Goal: Transaction & Acquisition: Purchase product/service

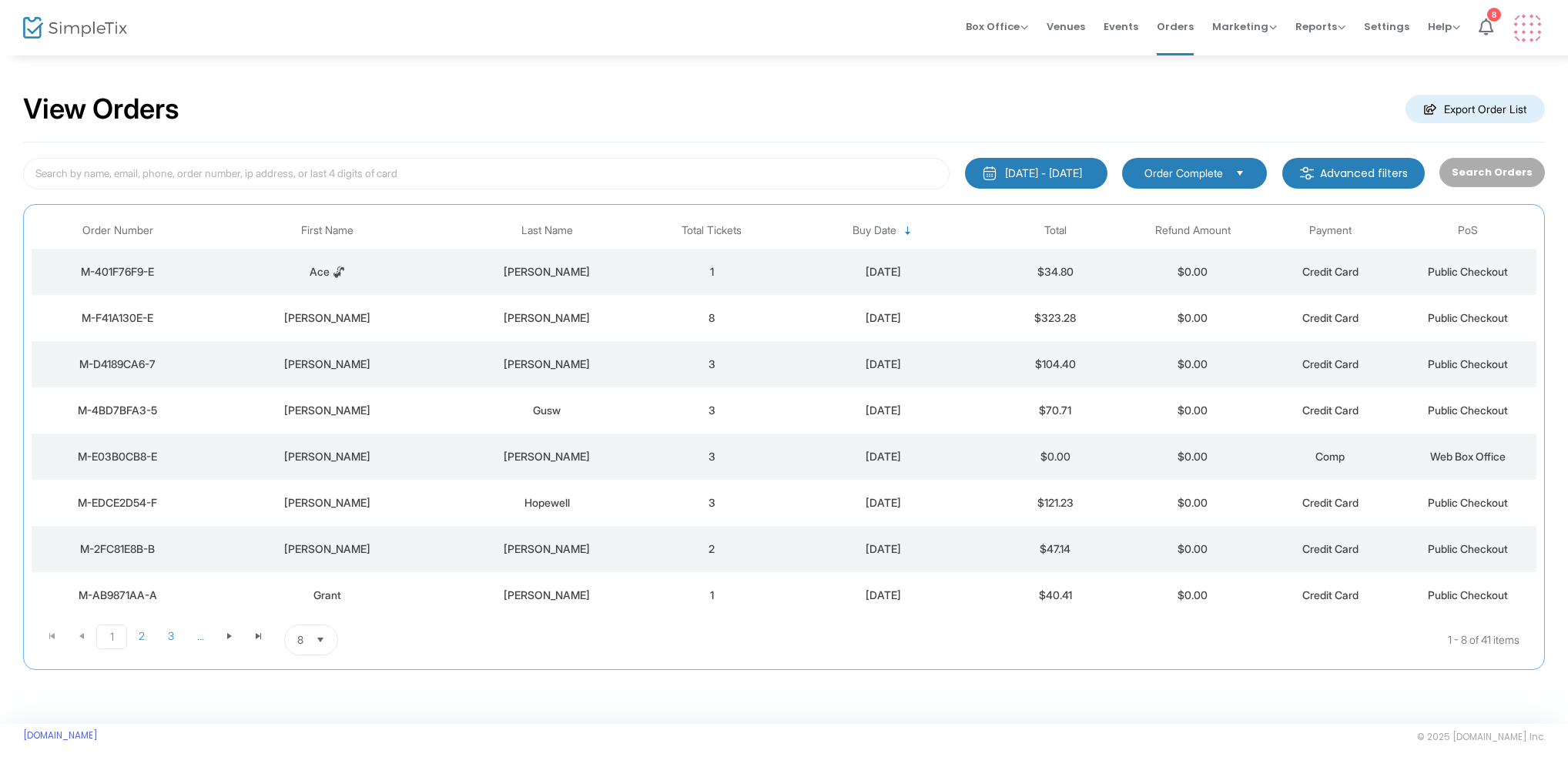
click at [342, 274] on div "Ace 🦨" at bounding box center [326, 271] width 239 height 15
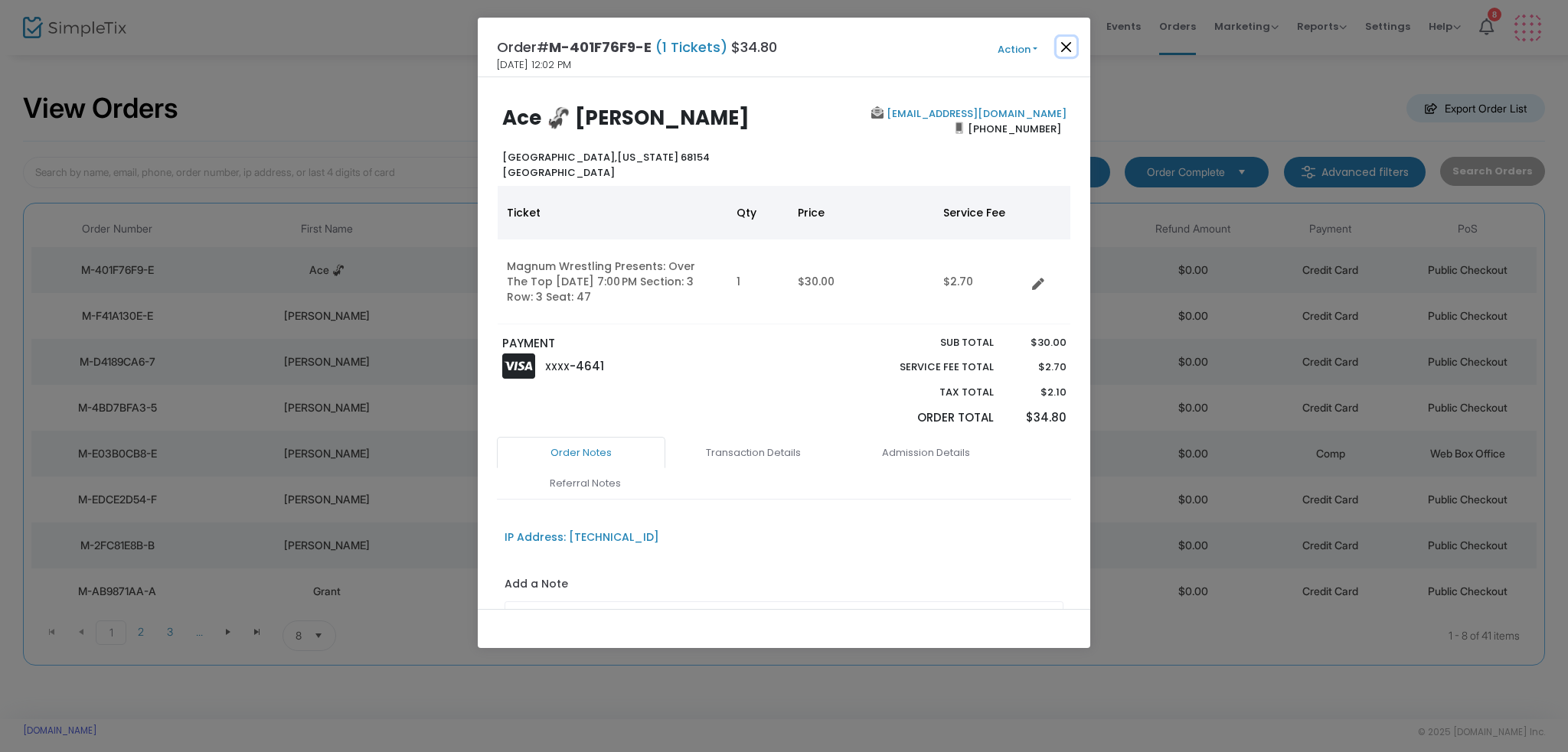
click at [1066, 44] on button "Close" at bounding box center [1066, 46] width 20 height 20
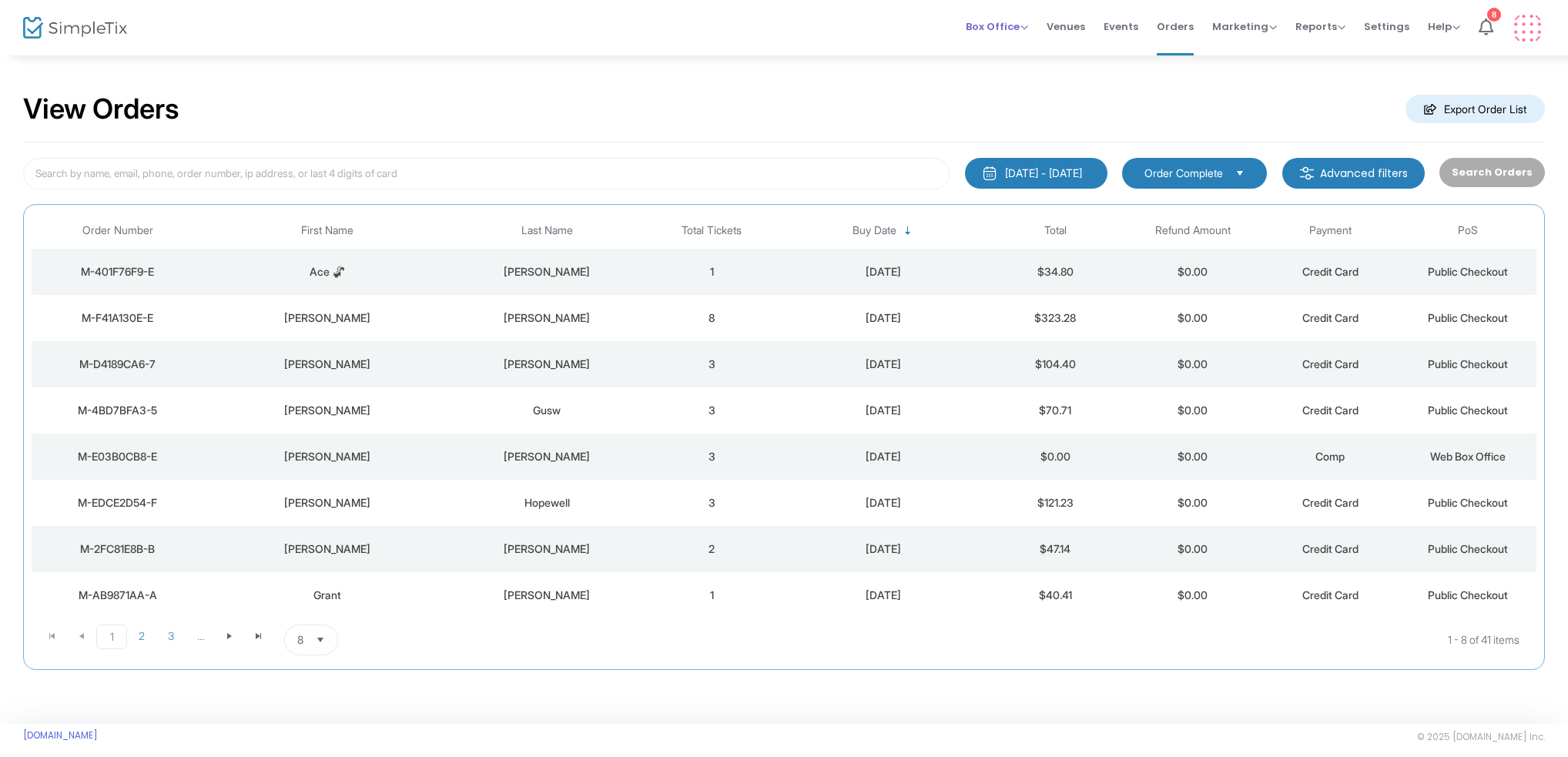
click at [1014, 27] on span "Box Office" at bounding box center [997, 27] width 62 height 14
click at [1028, 52] on li "Sell Tickets" at bounding box center [1021, 52] width 110 height 30
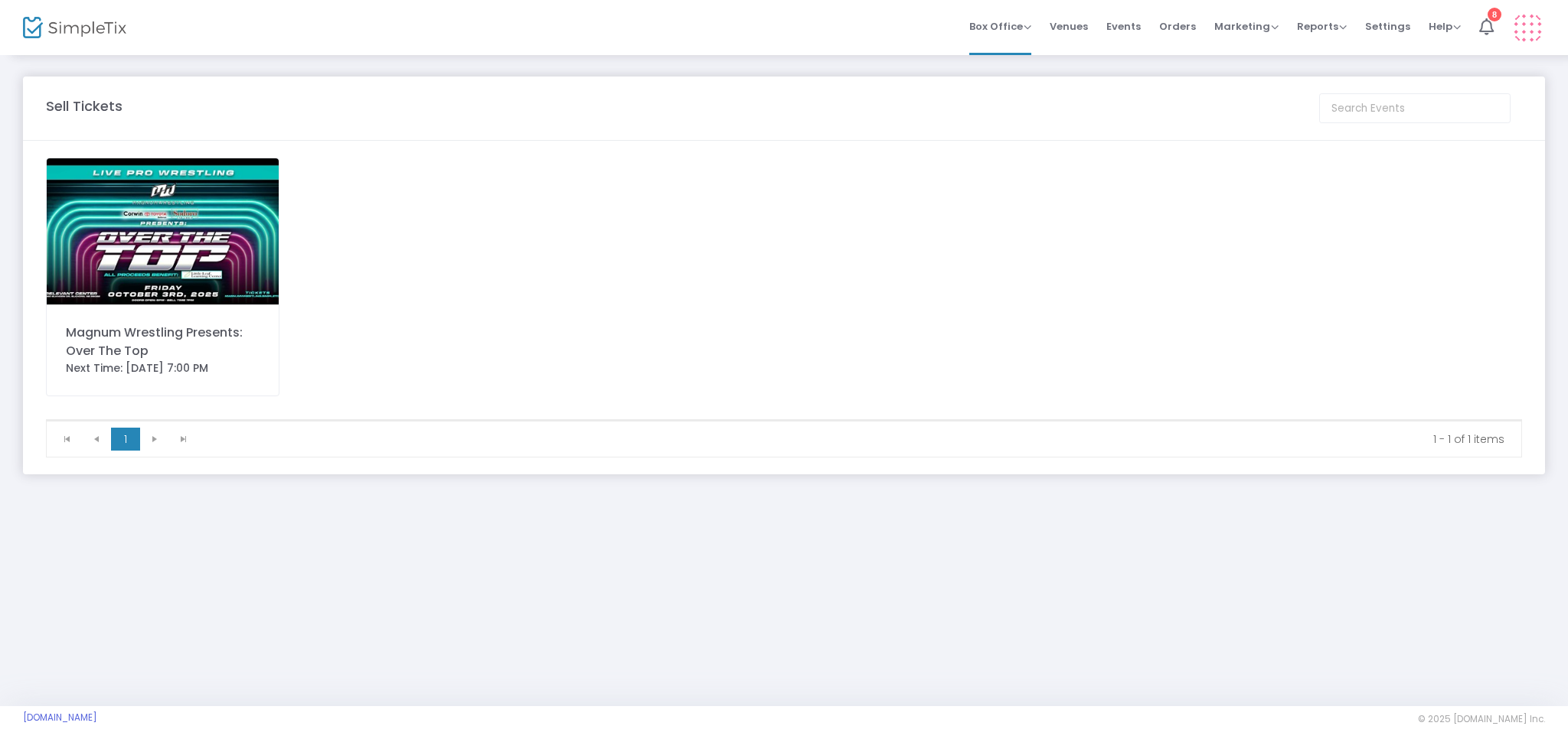
click at [271, 231] on img at bounding box center [162, 231] width 232 height 146
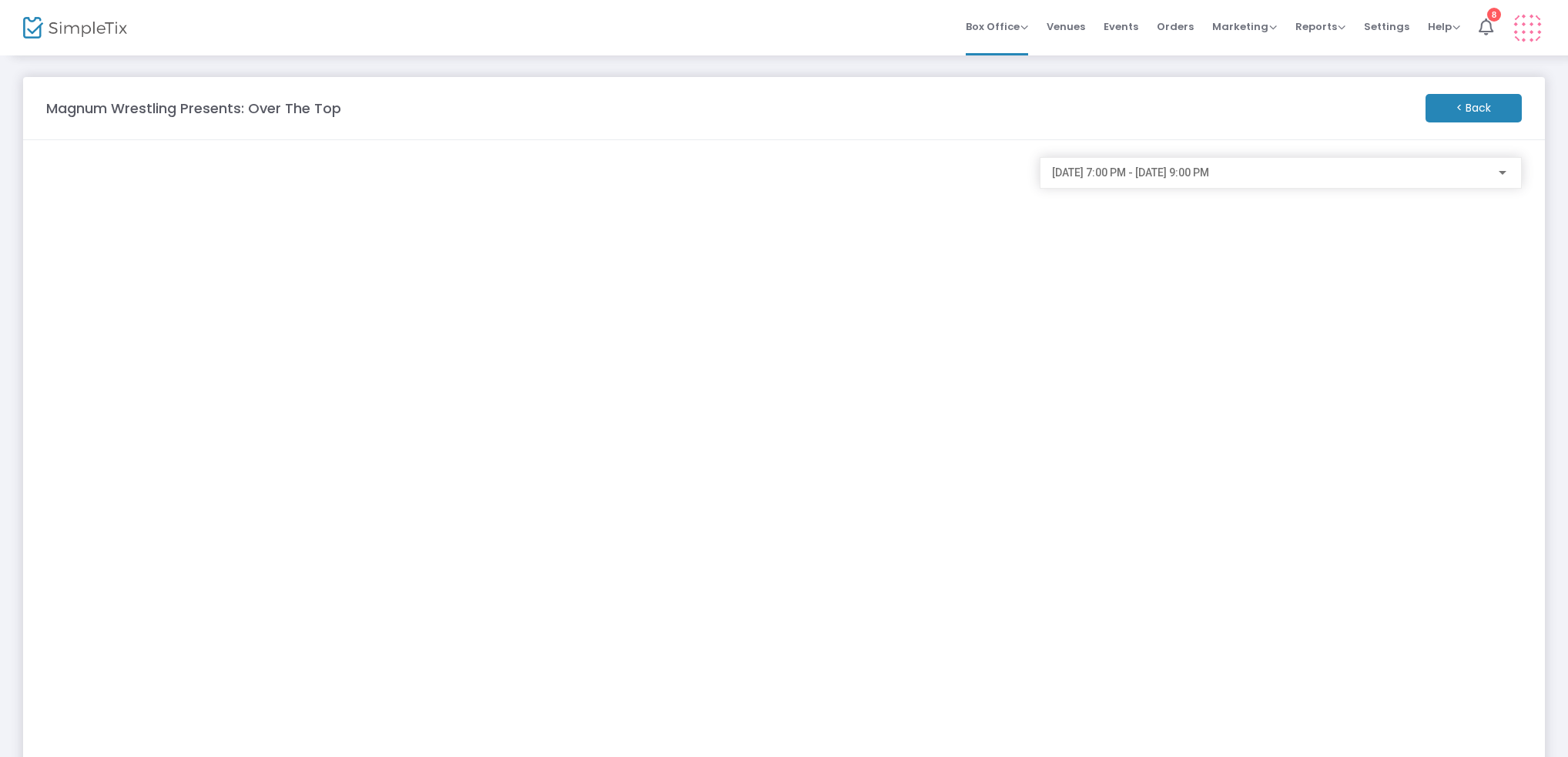
scroll to position [144, 0]
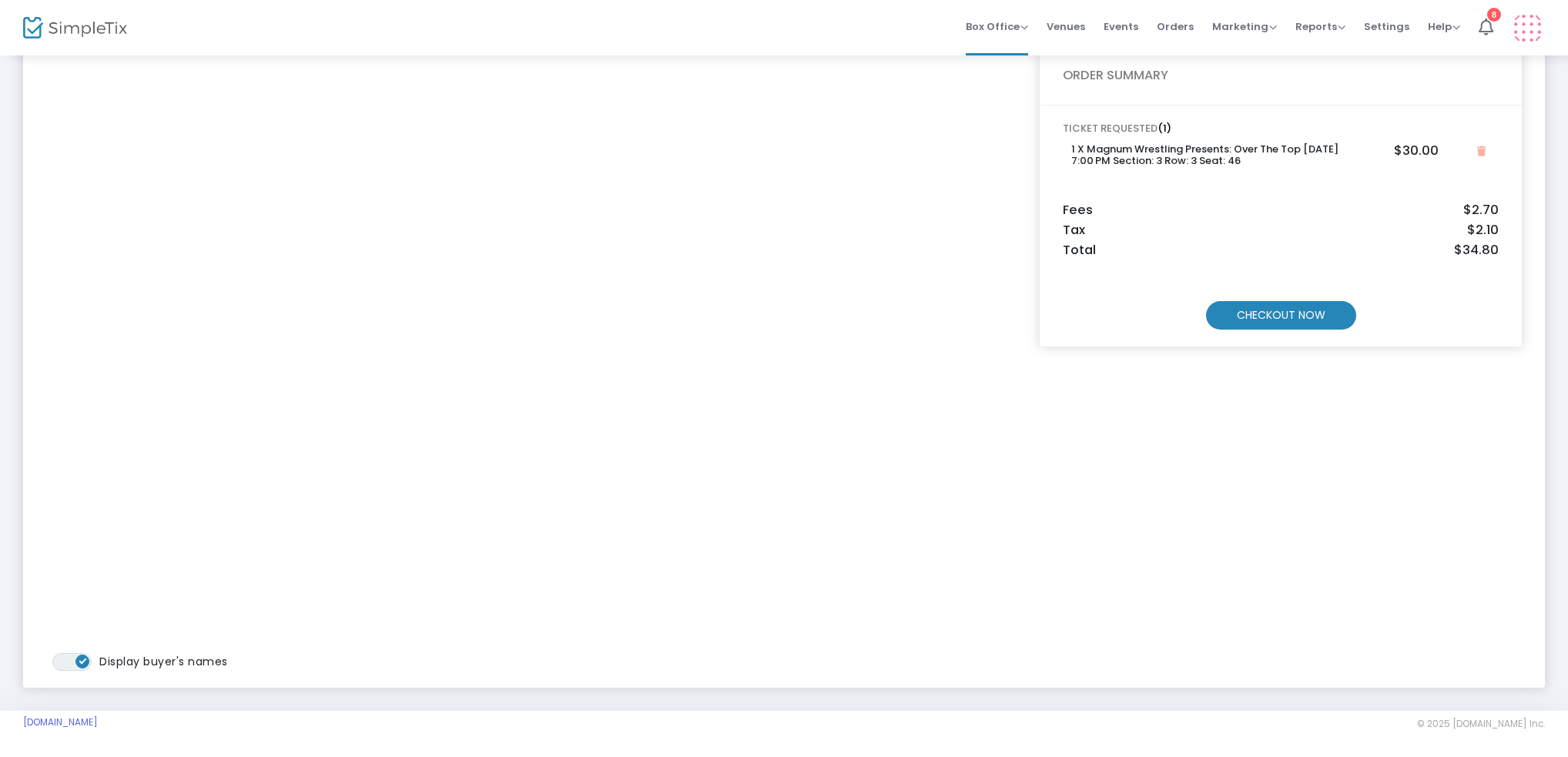
click at [1298, 323] on m-button "CHECKOUT NOW" at bounding box center [1281, 315] width 151 height 28
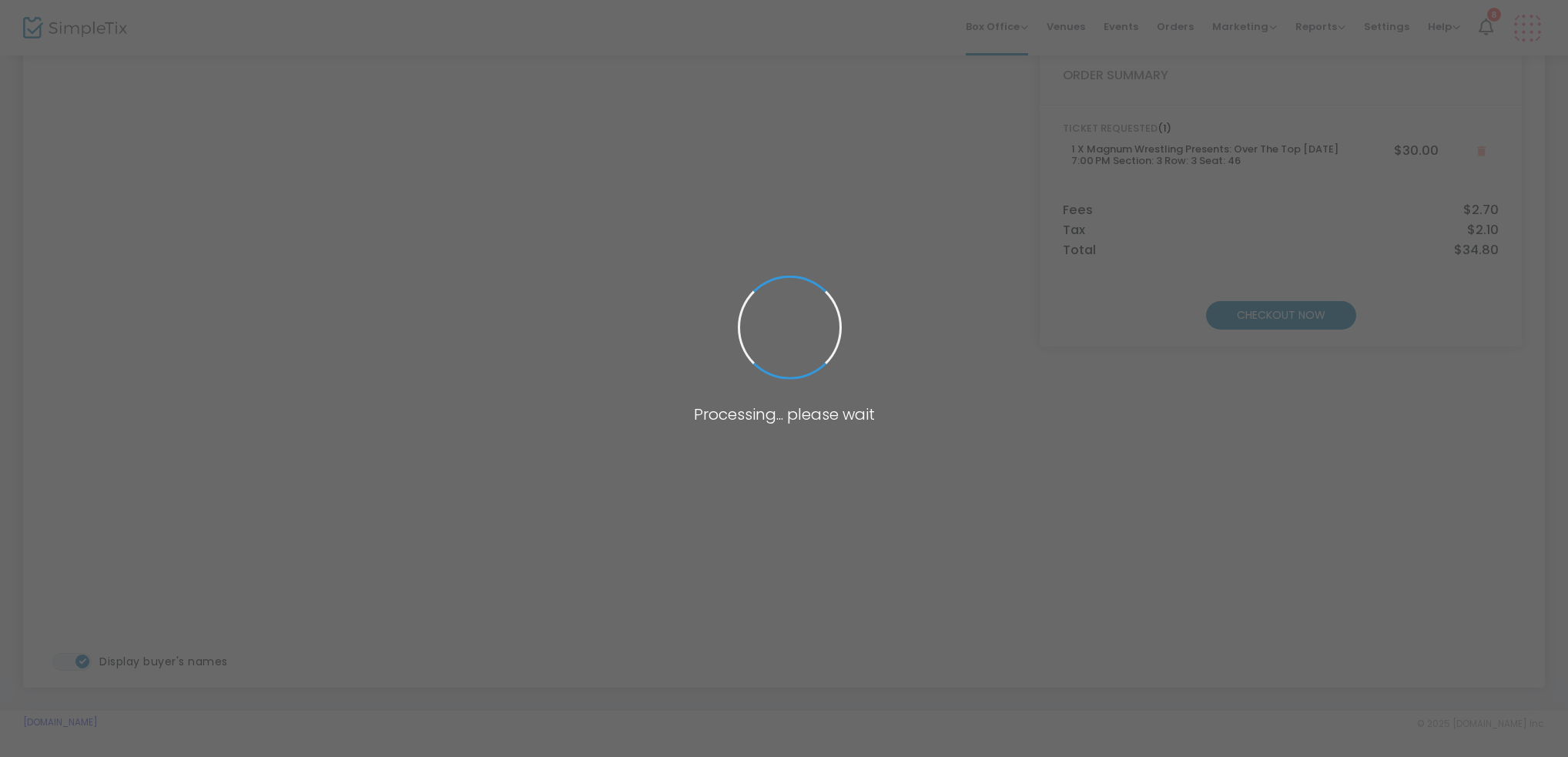
scroll to position [0, 0]
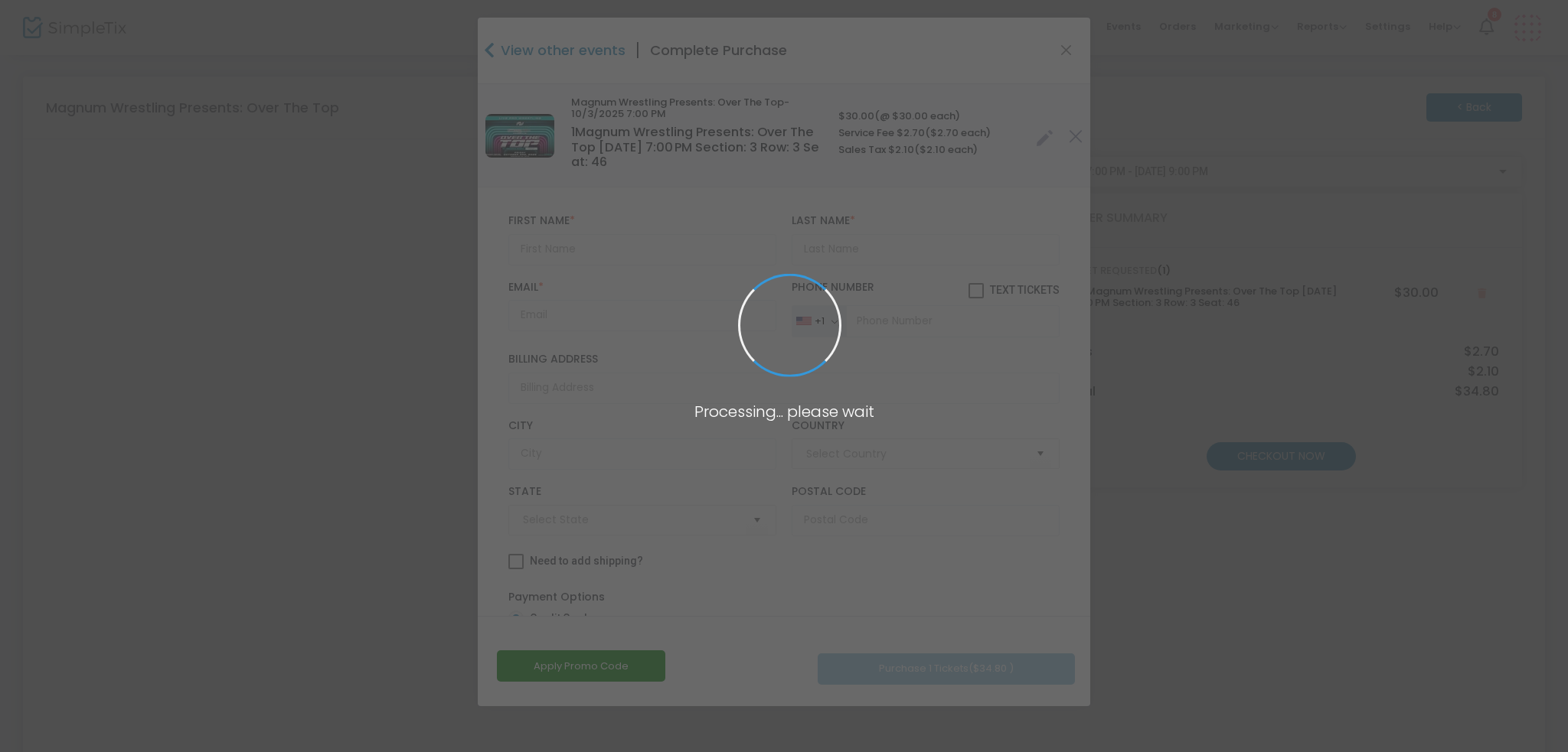
type input "[GEOGRAPHIC_DATA]"
type input "[US_STATE]"
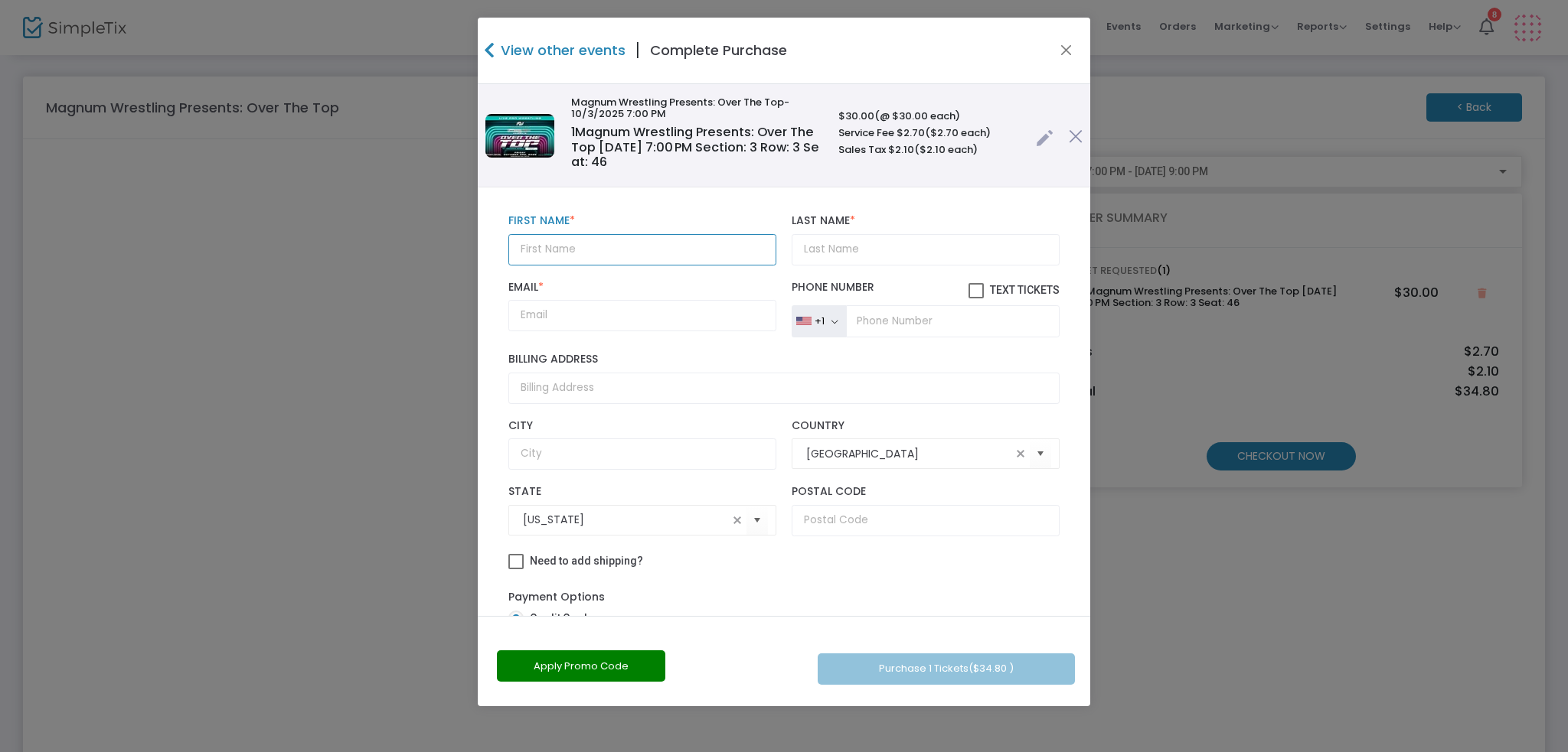
click at [718, 255] on input "text" at bounding box center [642, 250] width 268 height 31
type input "[PERSON_NAME]"
click at [960, 246] on input "Last Name *" at bounding box center [925, 250] width 268 height 31
type input "H"
click at [651, 319] on input "Email *" at bounding box center [642, 315] width 268 height 31
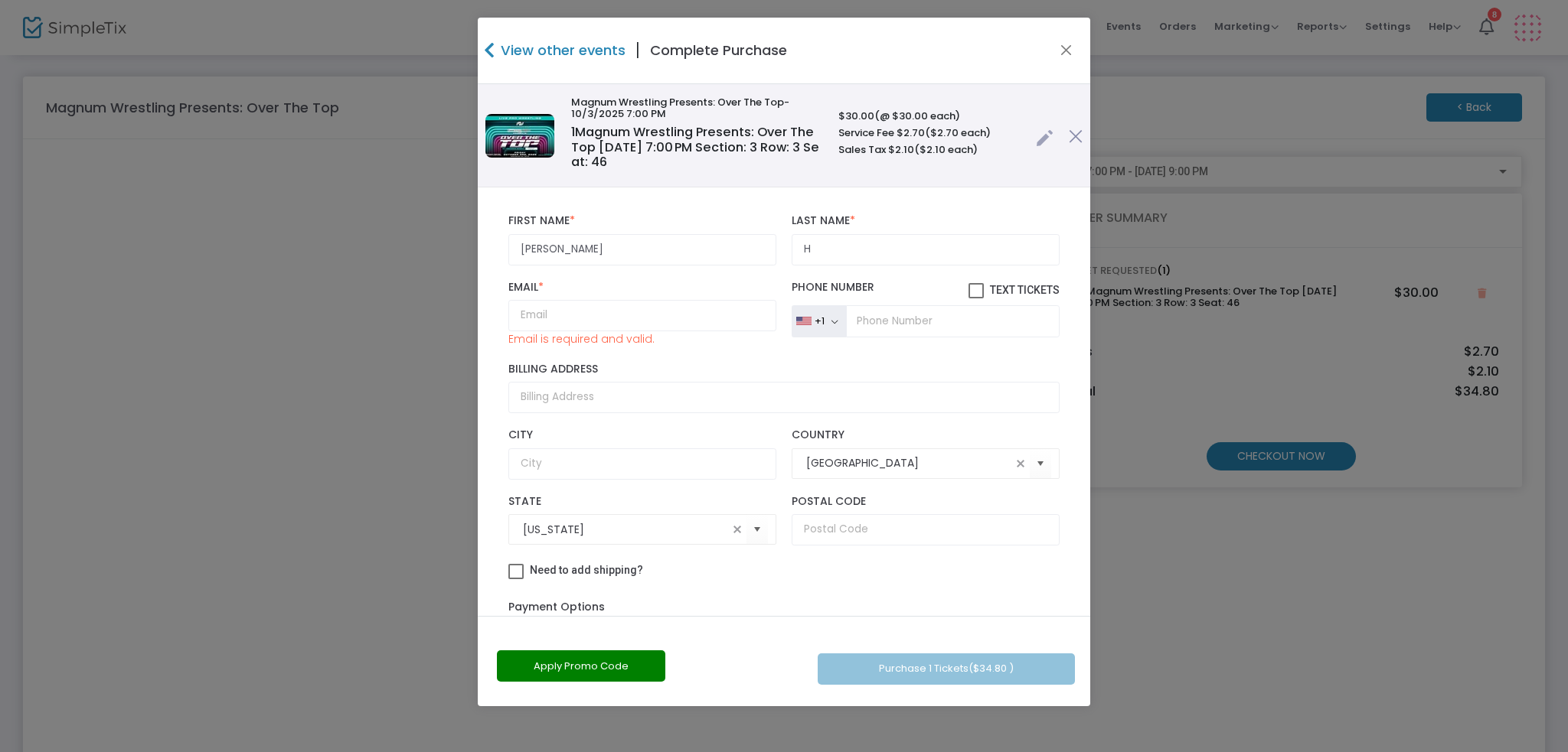
click at [1043, 52] on div "View other events | Complete Purchase" at bounding box center [784, 50] width 612 height 66
click at [1065, 47] on button "Close" at bounding box center [1066, 50] width 20 height 20
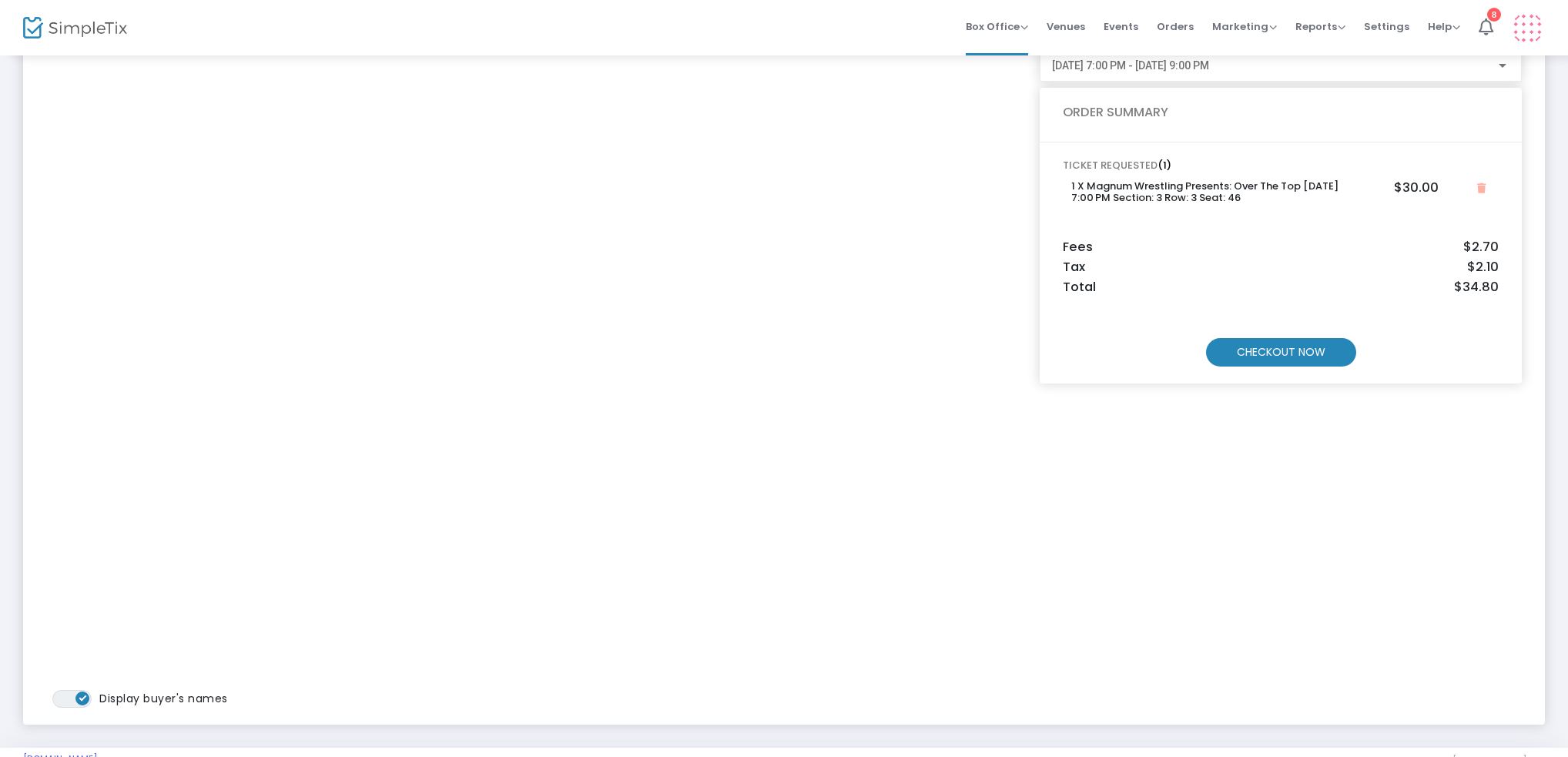
scroll to position [144, 0]
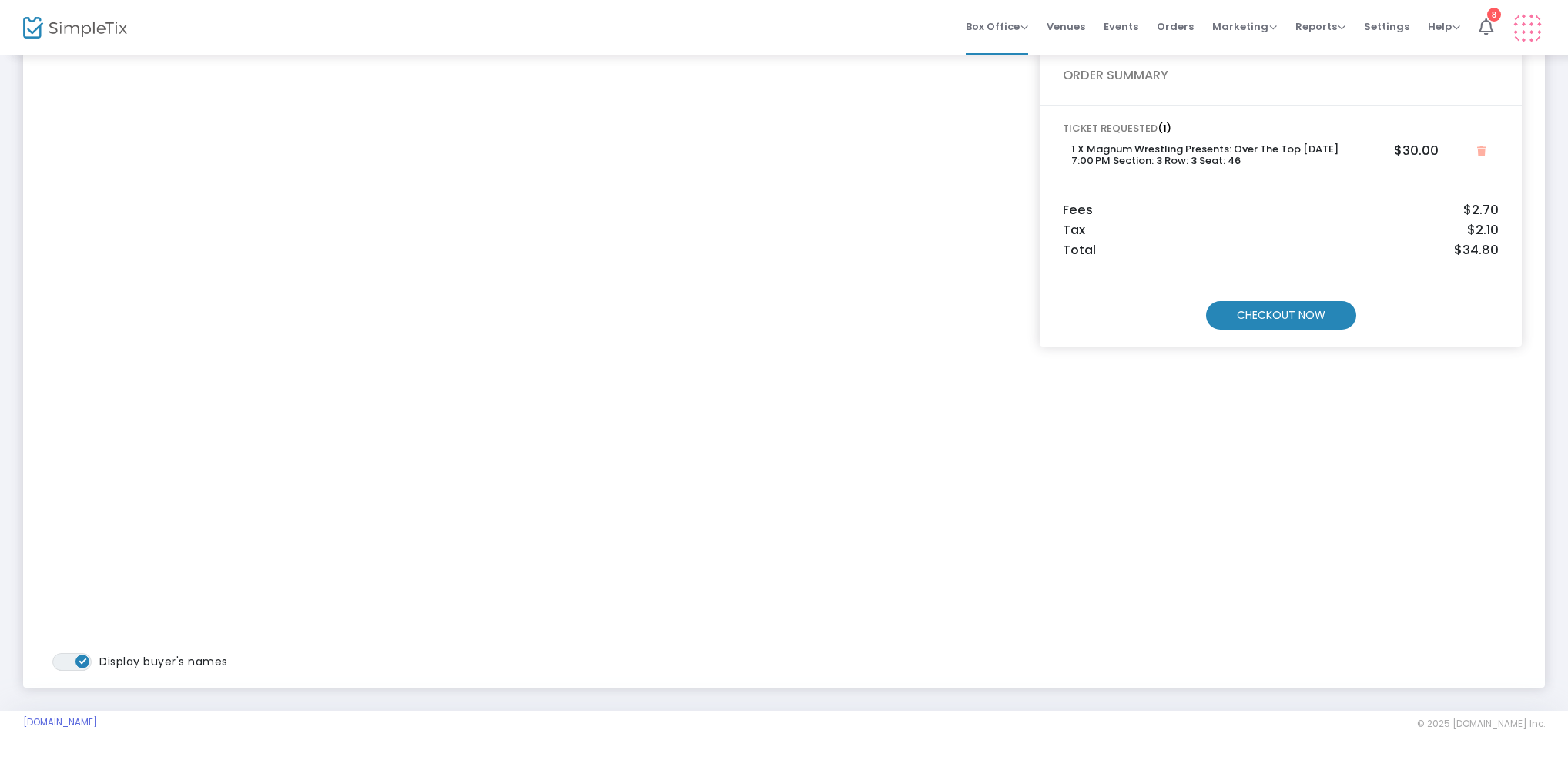
click at [1302, 299] on div "CHECKOUT NOW" at bounding box center [1280, 296] width 435 height 67
click at [1330, 327] on m-button "CHECKOUT NOW" at bounding box center [1281, 315] width 151 height 28
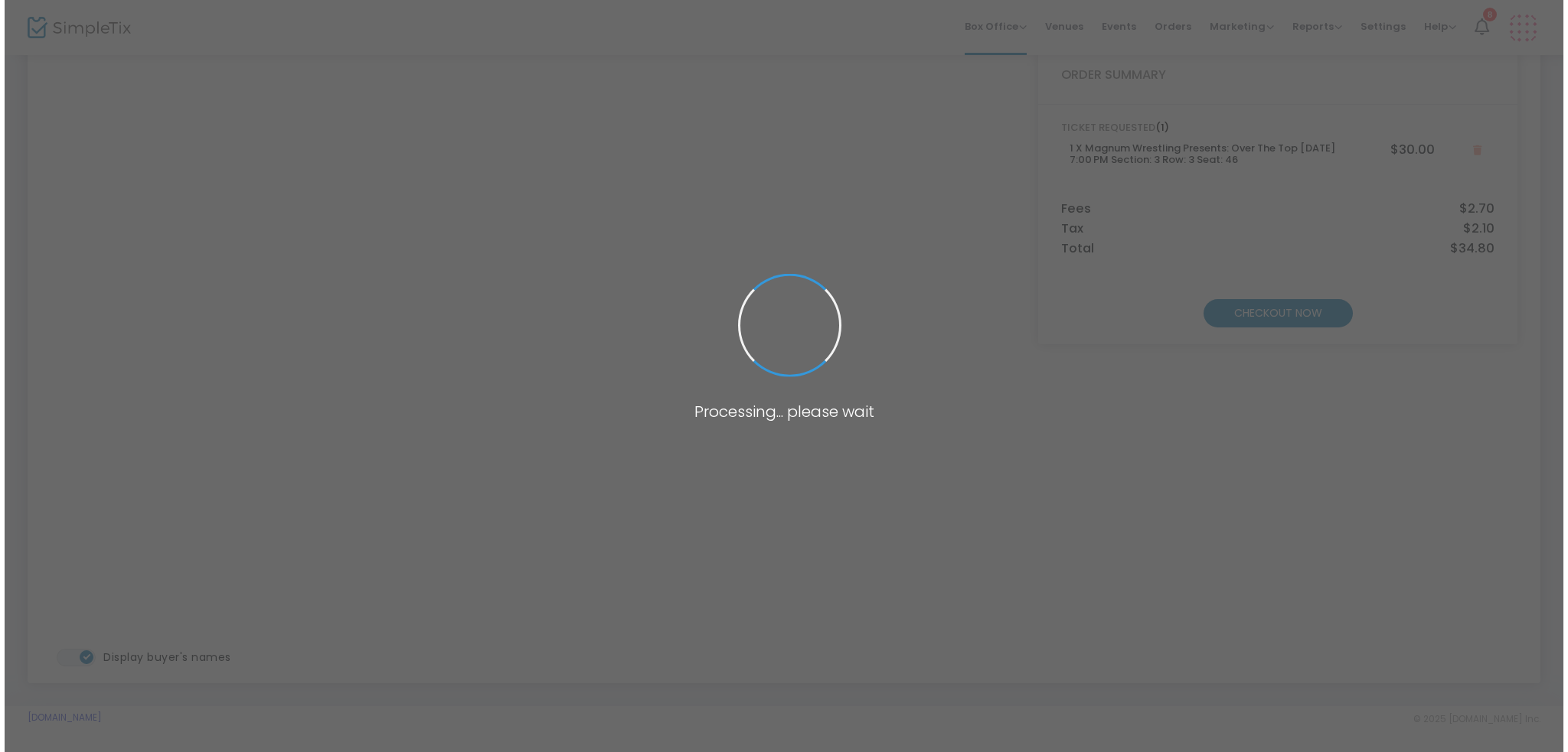
scroll to position [0, 0]
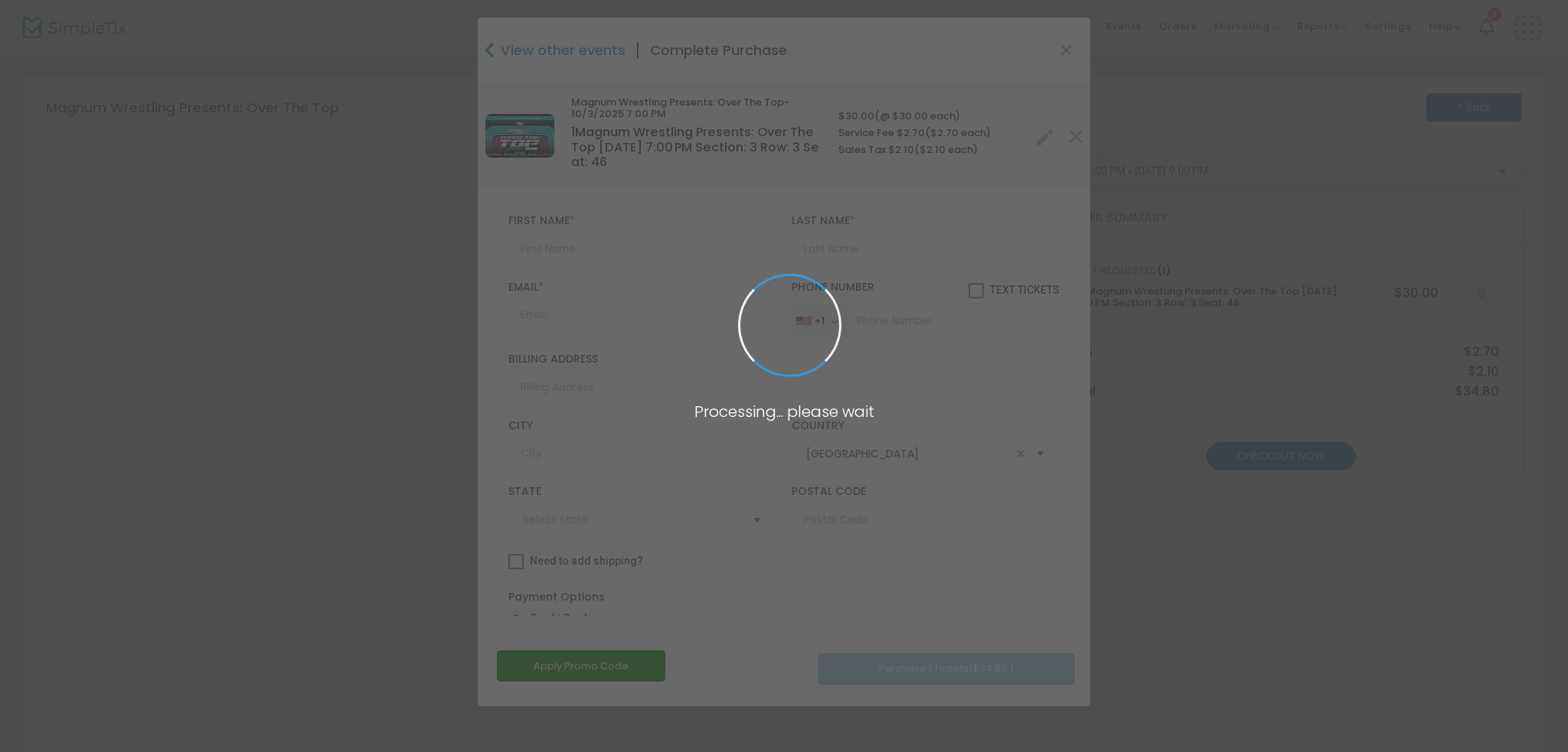
type input "[US_STATE]"
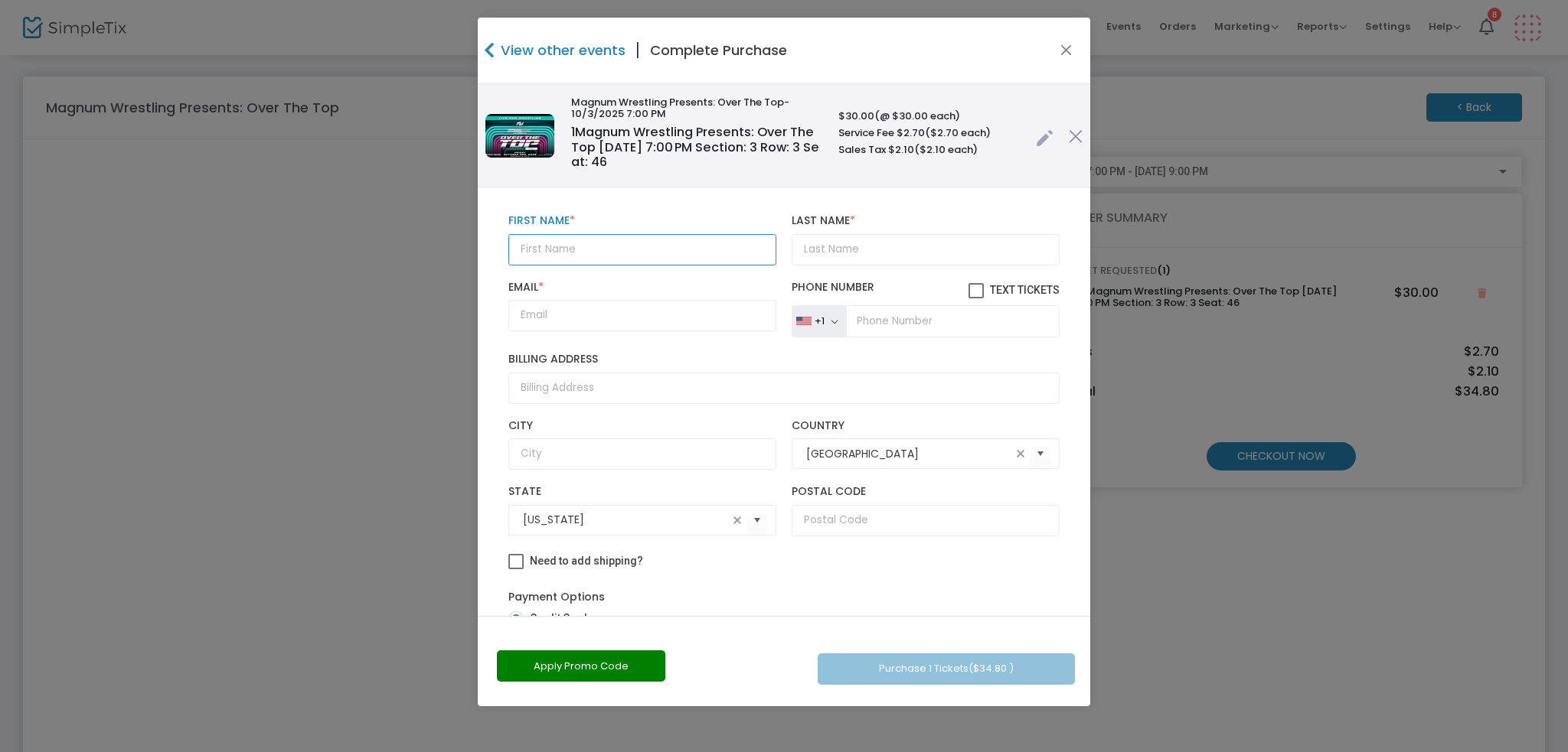
click at [628, 258] on input "text" at bounding box center [642, 250] width 268 height 31
type input "[PERSON_NAME]"
click at [930, 250] on input "Last Name *" at bounding box center [925, 250] width 268 height 31
type input "H"
click at [616, 310] on input "Email *" at bounding box center [642, 315] width 268 height 31
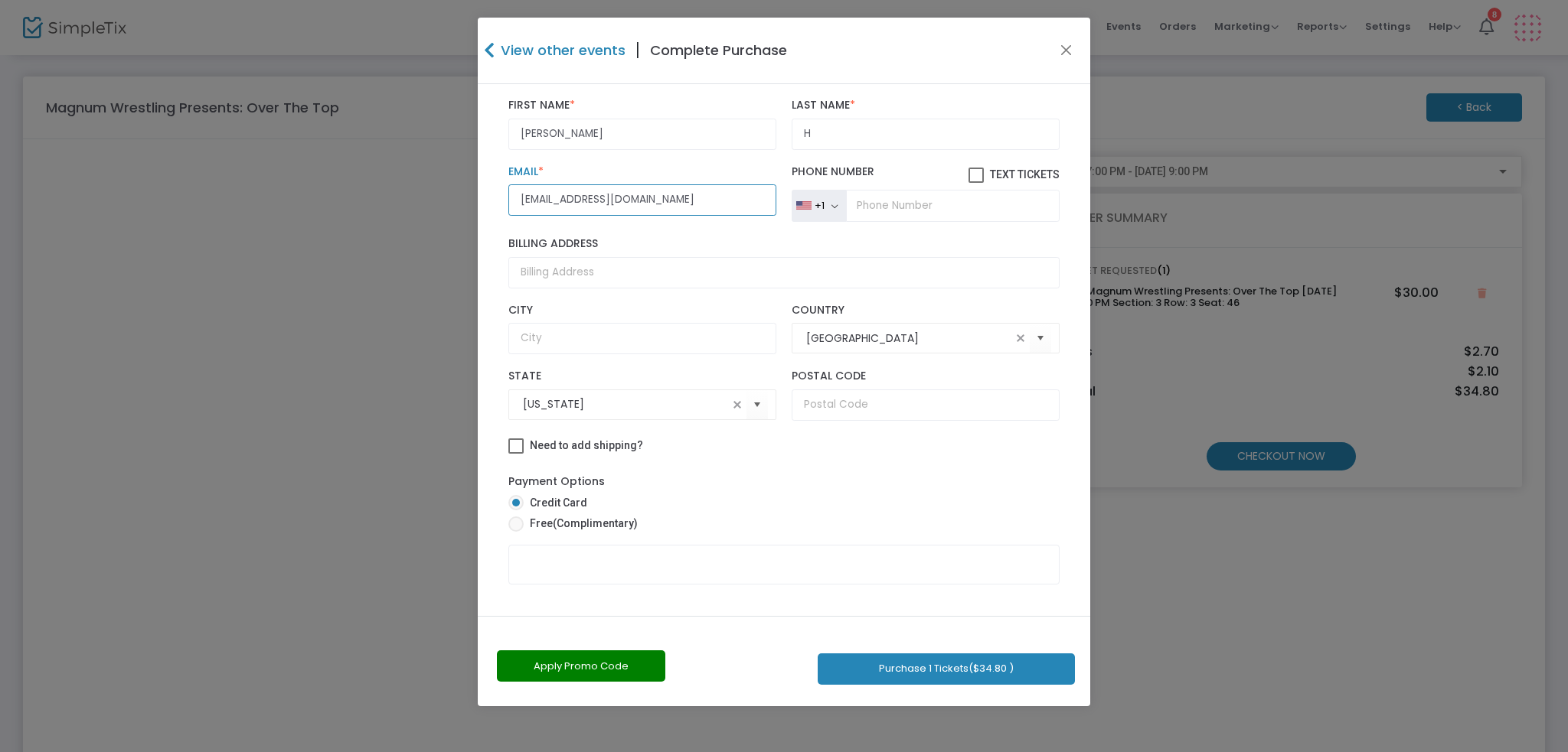
scroll to position [136, 0]
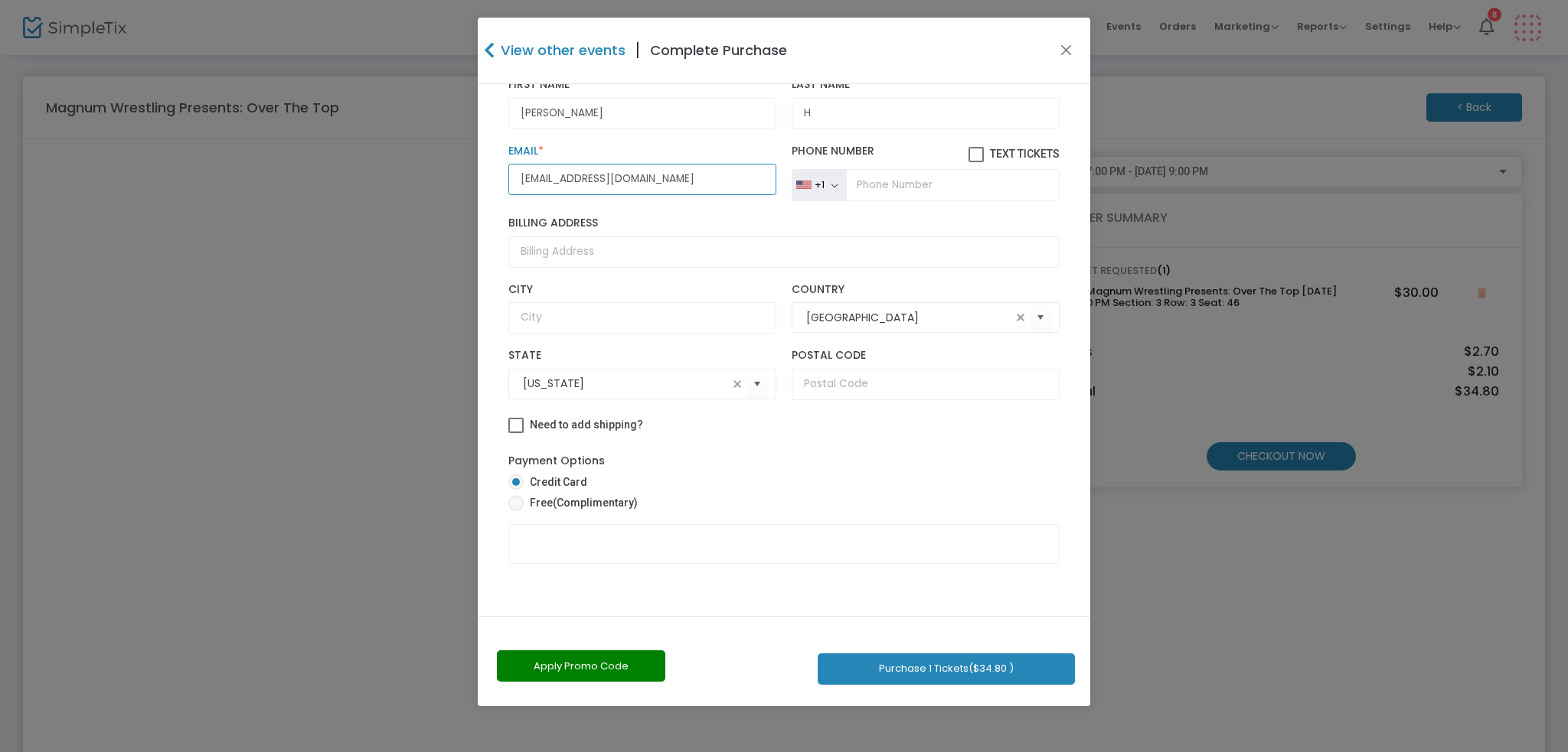
type input "[EMAIL_ADDRESS][DOMAIN_NAME]"
click at [519, 503] on span at bounding box center [515, 503] width 15 height 15
click at [516, 511] on input "Free (Complimentary)" at bounding box center [515, 511] width 1 height 1
radio input "true"
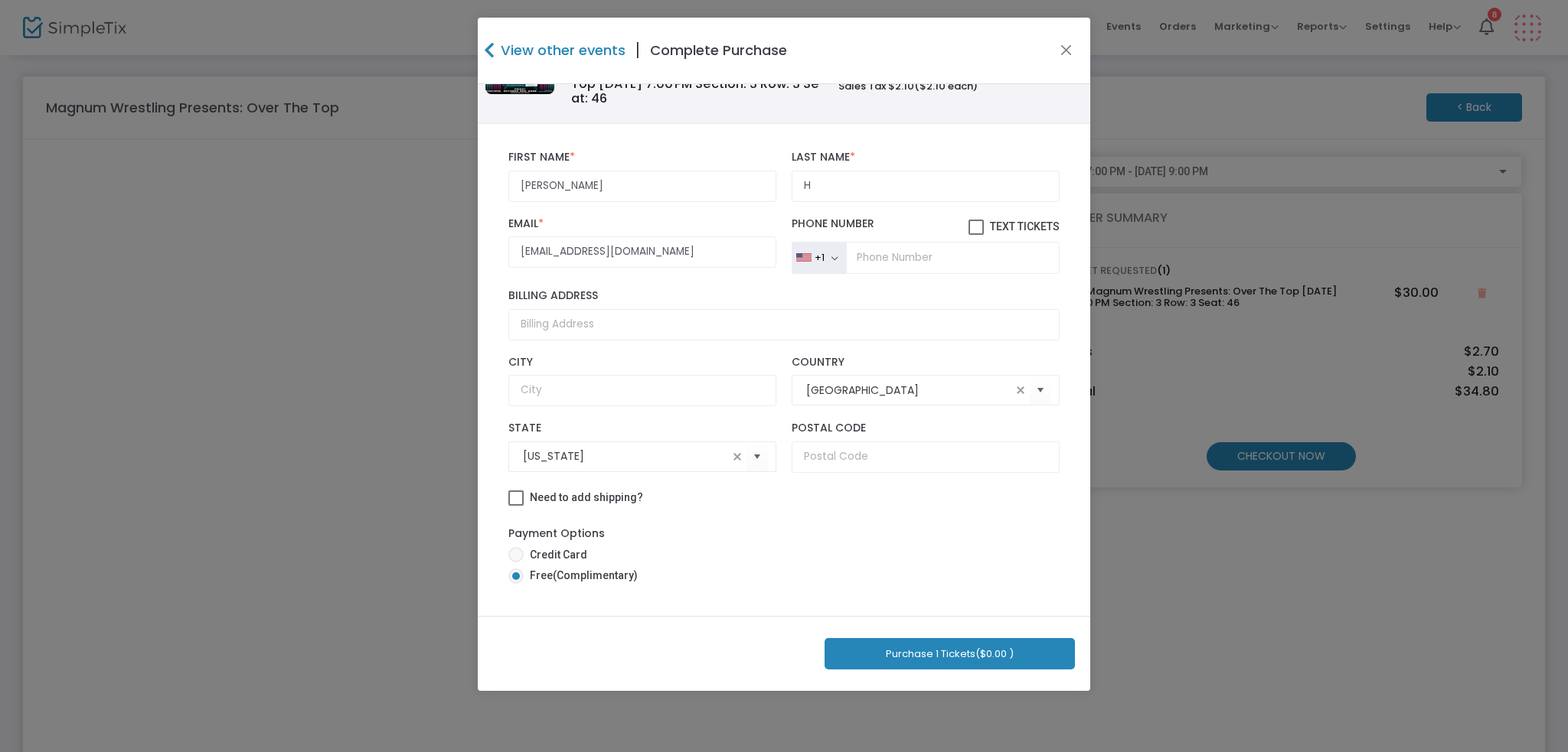
scroll to position [63, 0]
